Goal: Find contact information: Find contact information

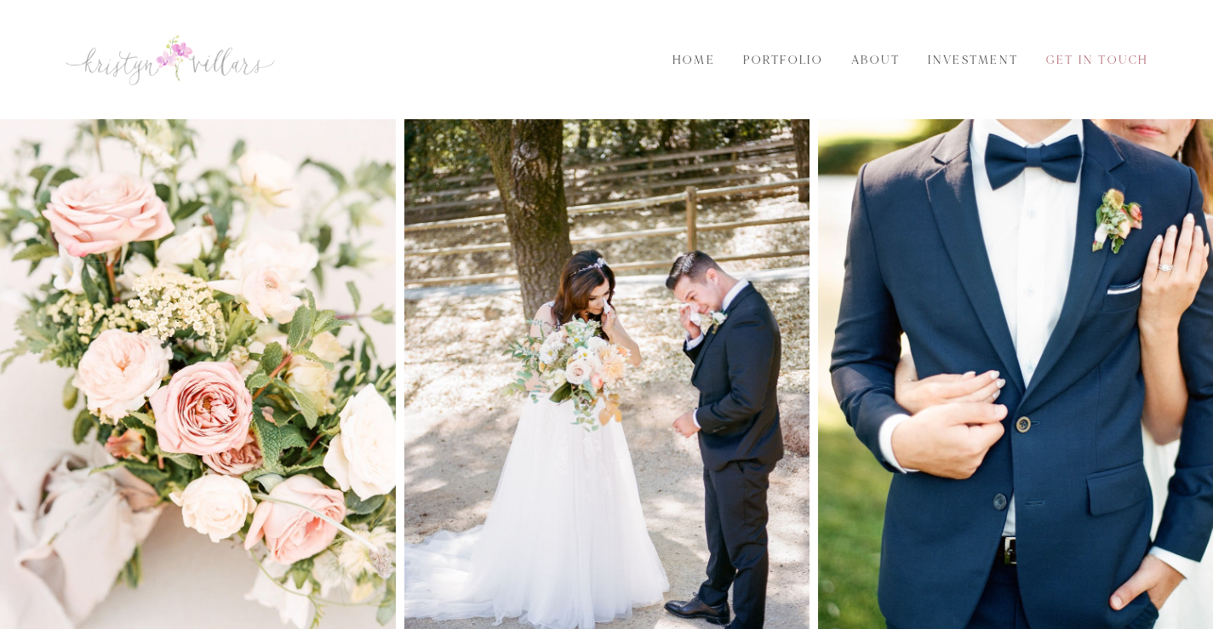
click at [1097, 57] on link "Get in Touch" at bounding box center [1097, 60] width 123 height 19
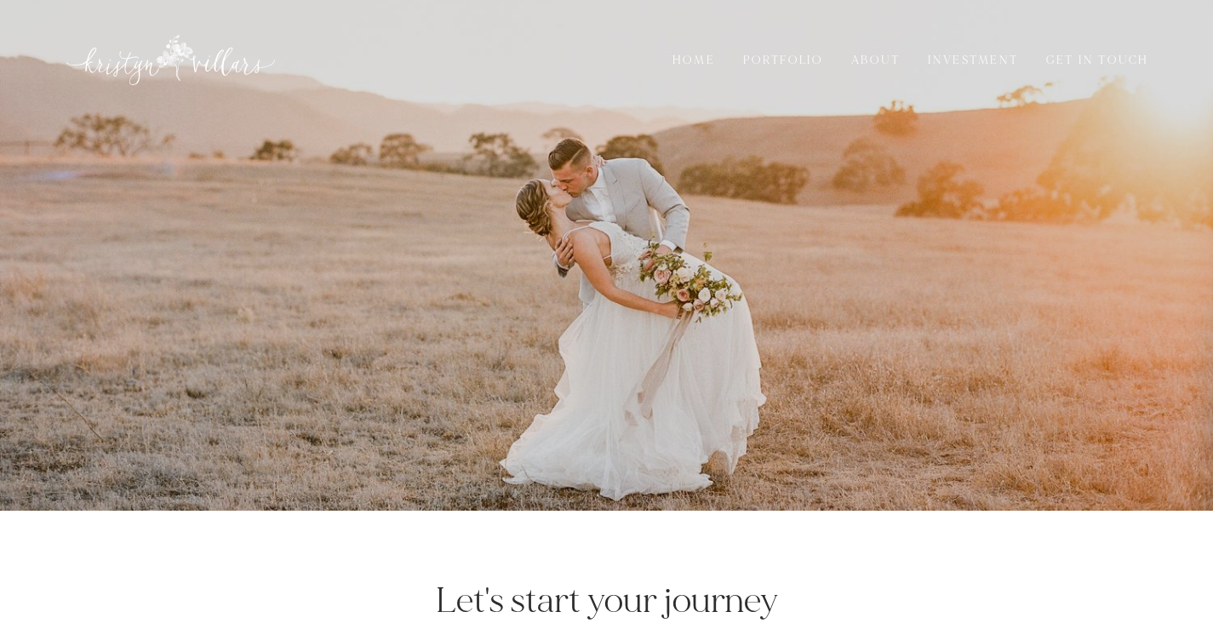
click at [874, 54] on link "About" at bounding box center [875, 60] width 68 height 19
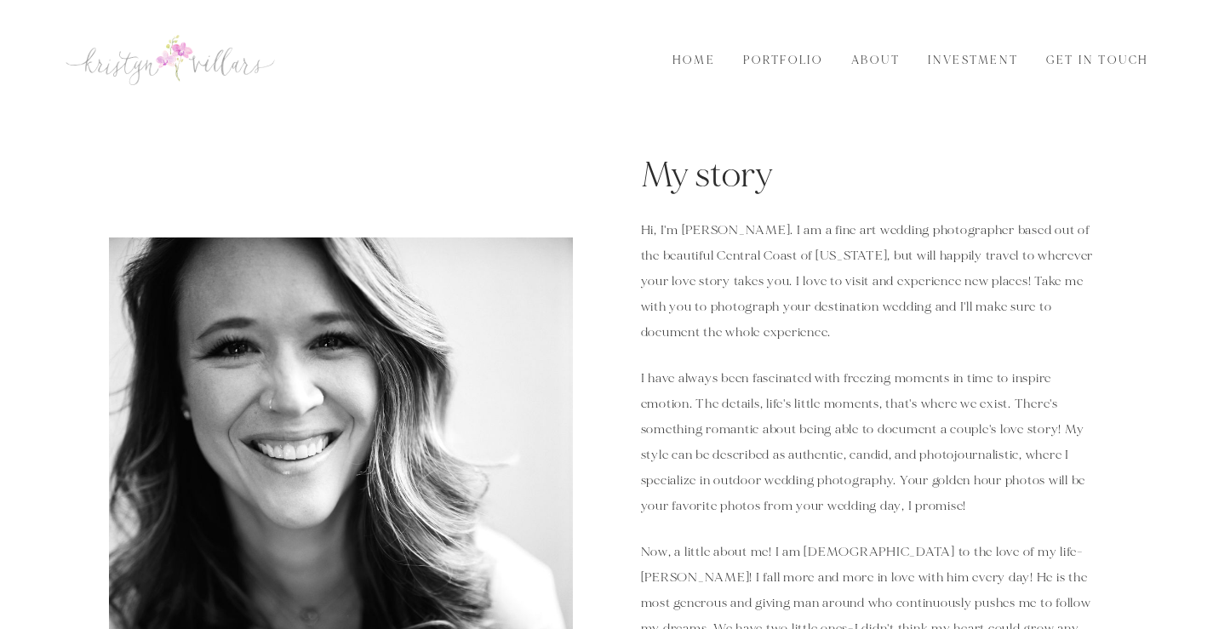
click at [699, 228] on p "Hi, I'm [PERSON_NAME]. I am a fine art wedding photographer based out of the be…" at bounding box center [873, 282] width 464 height 128
copy p "[PERSON_NAME]"
